Goal: Information Seeking & Learning: Learn about a topic

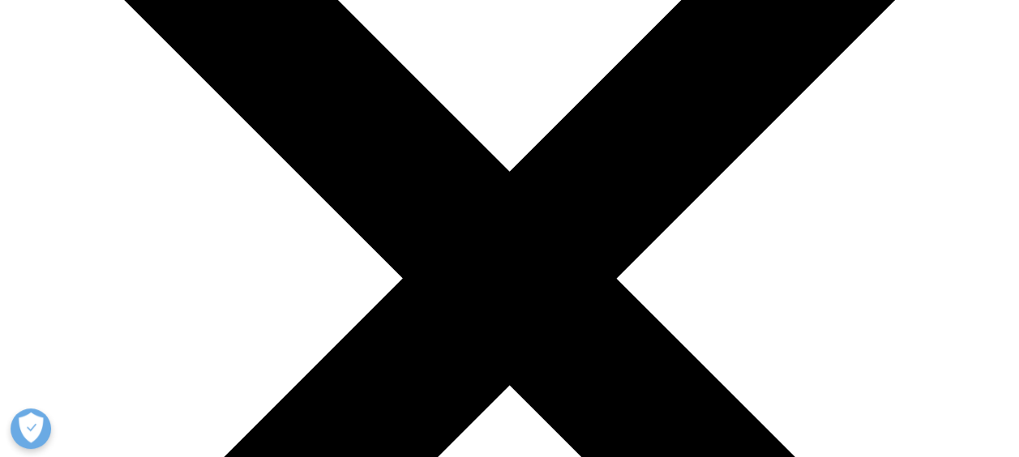
scroll to position [28, 0]
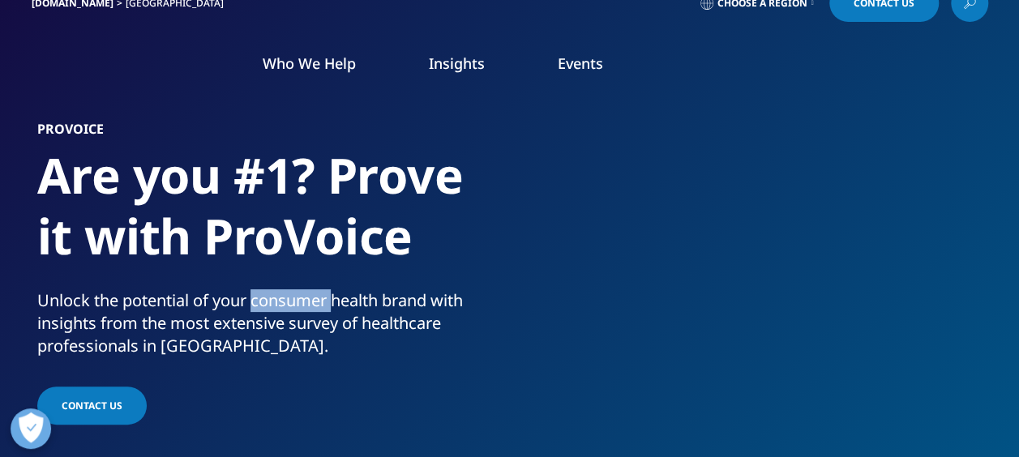
click at [313, 307] on div "Unlock the potential of your consumer health brand with insights from the most …" at bounding box center [270, 324] width 466 height 68
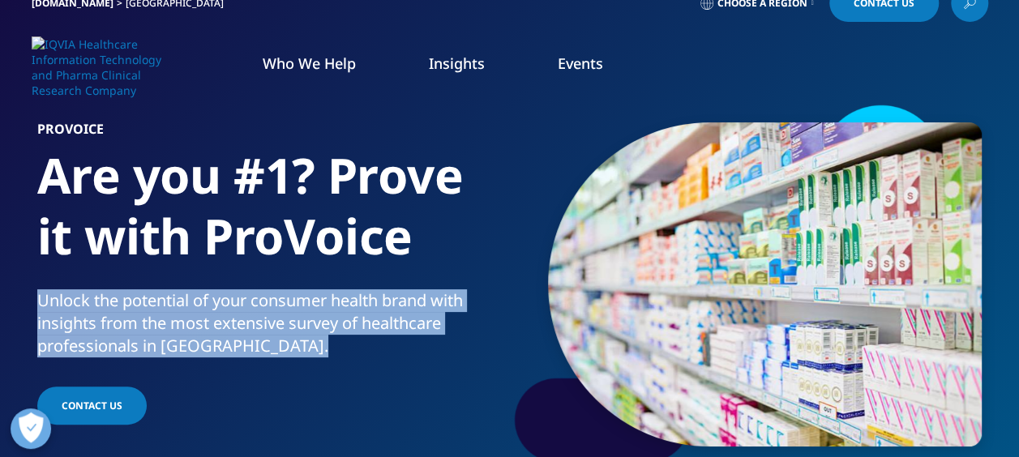
click at [313, 307] on div "Unlock the potential of your consumer health brand with insights from the most …" at bounding box center [270, 324] width 466 height 68
drag, startPoint x: 313, startPoint y: 307, endPoint x: 285, endPoint y: 63, distance: 245.0
click at [285, 63] on link "Who We Help" at bounding box center [309, 63] width 93 height 19
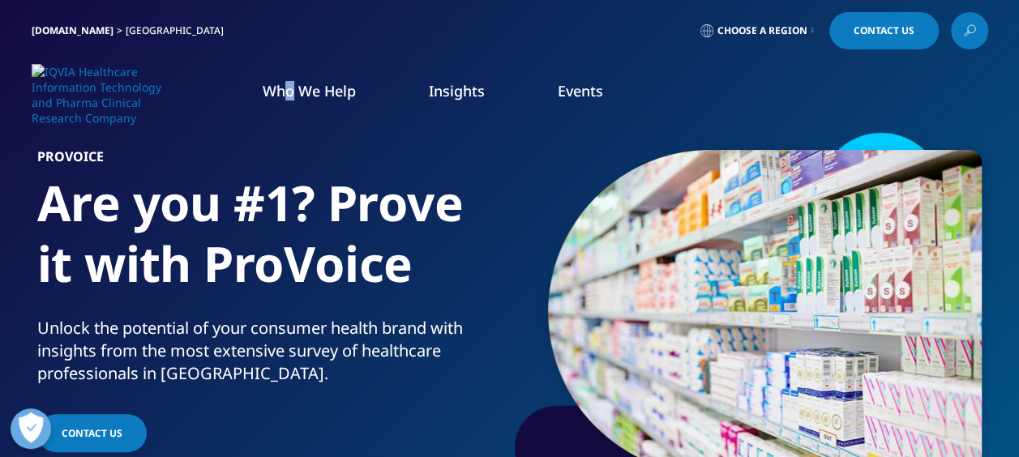
drag, startPoint x: 285, startPoint y: 63, endPoint x: 290, endPoint y: 87, distance: 24.0
click at [290, 87] on nav "Who We Help WHO WE HELP Pharmaceutical Manufacturers MedTech Health Plans" at bounding box center [578, 95] width 821 height 76
click at [290, 94] on link "Who We Help" at bounding box center [309, 90] width 93 height 19
